Goal: Task Accomplishment & Management: Complete application form

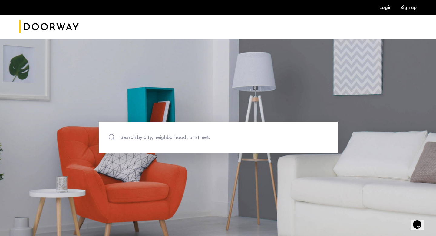
click at [386, 8] on link "Login" at bounding box center [386, 7] width 12 height 5
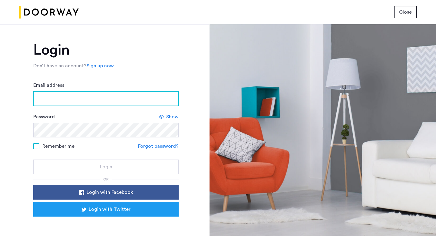
click at [145, 99] on input "Email address" at bounding box center [105, 98] width 145 height 15
type input "*"
type input "**********"
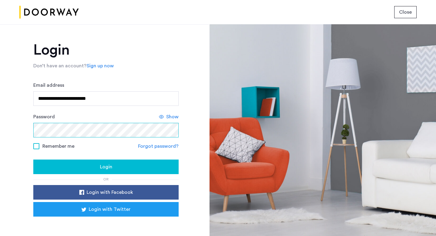
click at [33, 159] on button "Login" at bounding box center [105, 166] width 145 height 15
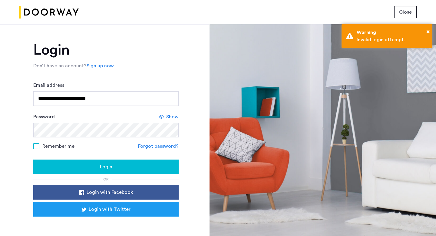
click at [91, 166] on div "Login" at bounding box center [106, 166] width 136 height 7
click at [136, 164] on div "Login" at bounding box center [106, 166] width 136 height 7
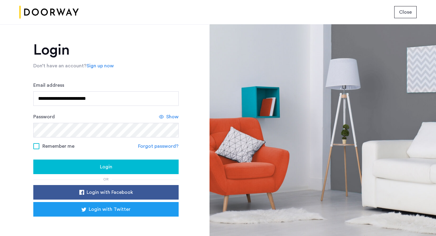
click at [165, 115] on div "Show" at bounding box center [169, 116] width 20 height 7
click at [108, 170] on span "Login" at bounding box center [106, 166] width 12 height 7
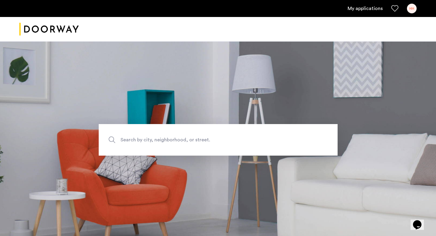
click at [370, 9] on link "My applications" at bounding box center [365, 8] width 35 height 7
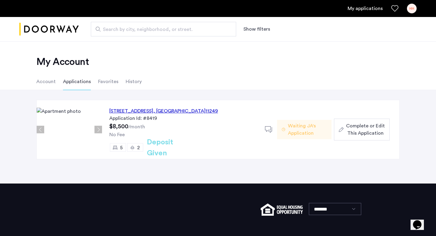
click at [295, 127] on span "Waiting JA's Application" at bounding box center [307, 129] width 39 height 15
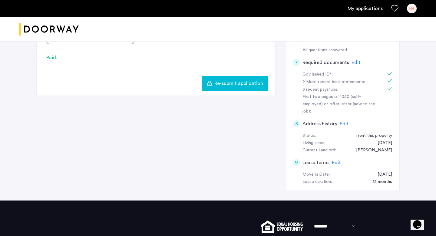
scroll to position [249, 0]
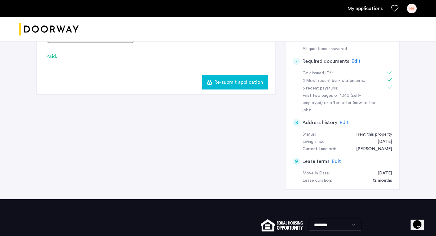
click at [232, 86] on button "Re-submit application" at bounding box center [235, 82] width 66 height 15
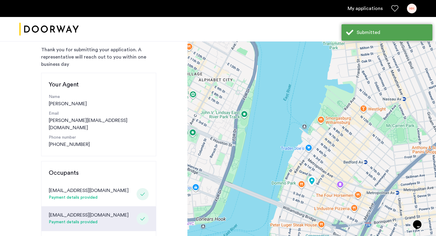
scroll to position [144, 0]
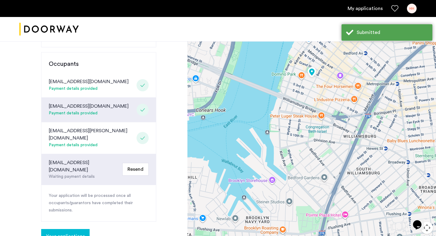
click at [86, 173] on div "Waiting payment details" at bounding box center [84, 176] width 71 height 6
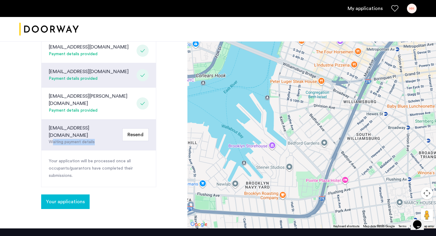
scroll to position [178, 0]
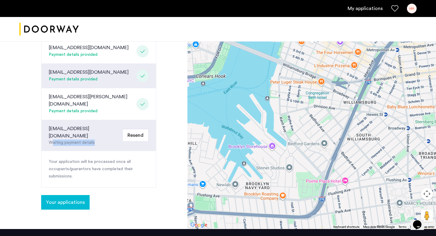
click at [58, 199] on span "Your applications" at bounding box center [65, 202] width 39 height 7
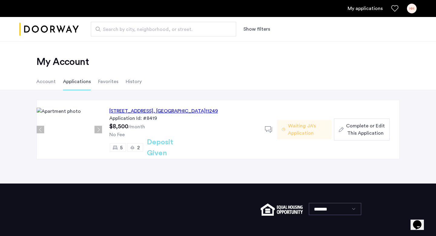
click at [356, 132] on span "Complete or Edit This Application" at bounding box center [365, 129] width 39 height 15
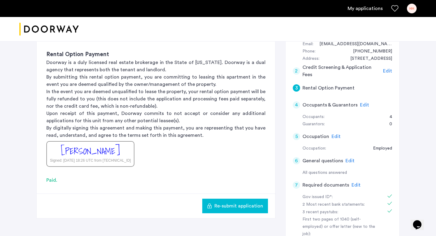
scroll to position [126, 0]
click at [364, 104] on span "Edit" at bounding box center [364, 104] width 9 height 5
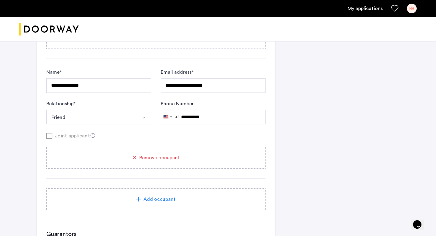
scroll to position [682, 0]
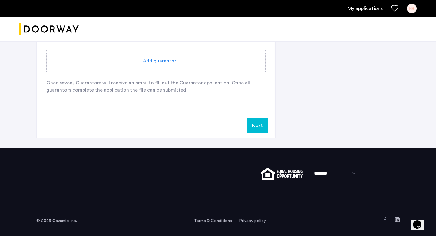
click at [151, 65] on div "Add guarantor" at bounding box center [155, 61] width 219 height 22
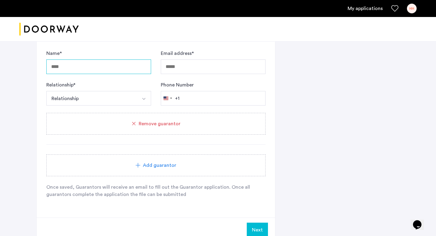
click at [126, 67] on input "Name *" at bounding box center [98, 66] width 105 height 15
click at [130, 96] on button "Relationship" at bounding box center [91, 98] width 91 height 15
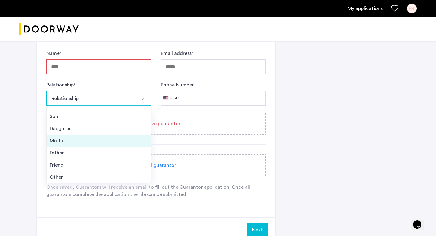
scroll to position [22, 0]
click at [97, 139] on div "Mother" at bounding box center [99, 139] width 98 height 7
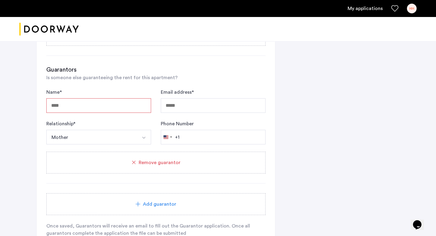
scroll to position [645, 0]
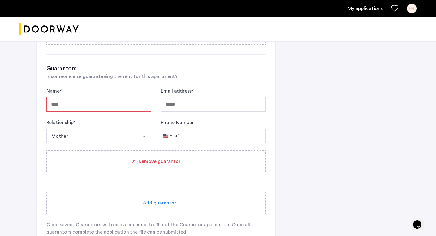
click at [129, 111] on input "Name *" at bounding box center [98, 104] width 105 height 15
click at [192, 104] on input "Email address *" at bounding box center [213, 104] width 105 height 15
click at [197, 137] on input "Phone Number" at bounding box center [213, 136] width 105 height 15
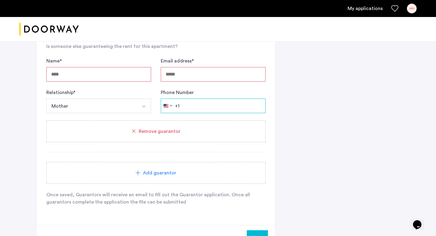
scroll to position [676, 0]
